Goal: Task Accomplishment & Management: Use online tool/utility

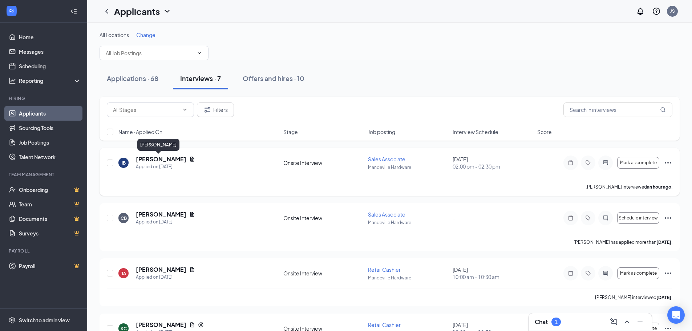
click at [162, 158] on h5 "[PERSON_NAME]" at bounding box center [161, 159] width 50 height 8
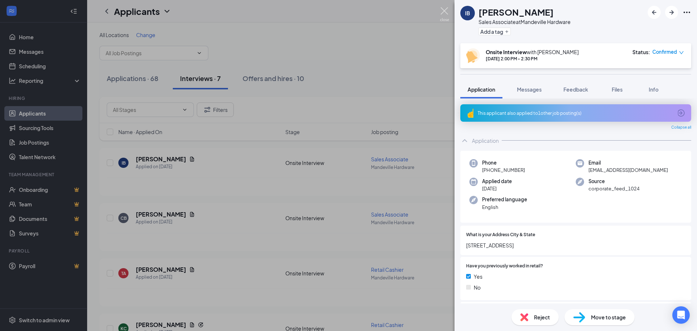
click at [444, 11] on img at bounding box center [444, 14] width 9 height 14
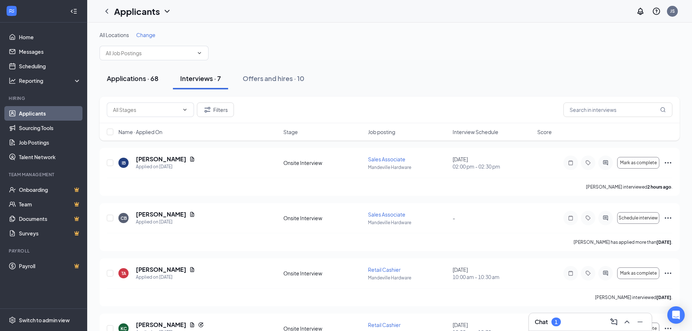
click at [139, 78] on div "Applications · 68" at bounding box center [133, 78] width 52 height 9
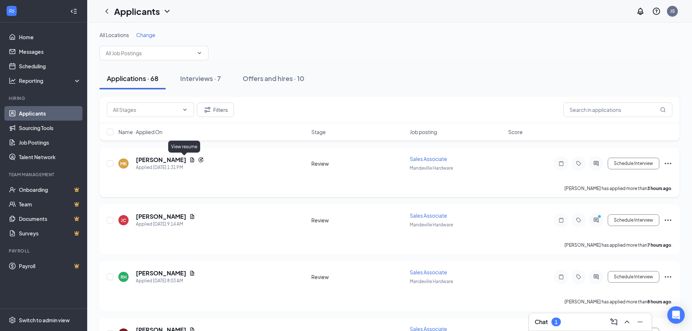
click at [189, 159] on icon "Document" at bounding box center [192, 160] width 6 height 6
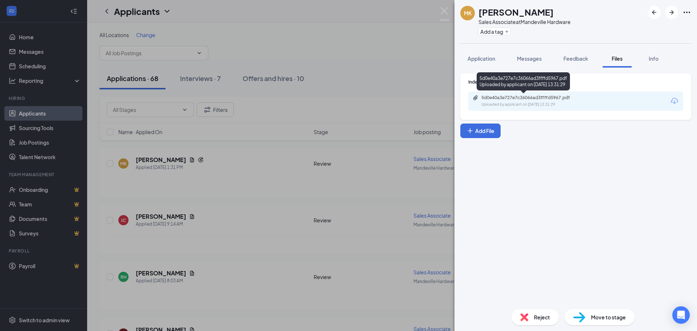
click at [559, 97] on div "5d0e40a3e727e7c36066ad3ffffd5967.pdf" at bounding box center [532, 98] width 102 height 6
